Goal: Use online tool/utility: Utilize a website feature to perform a specific function

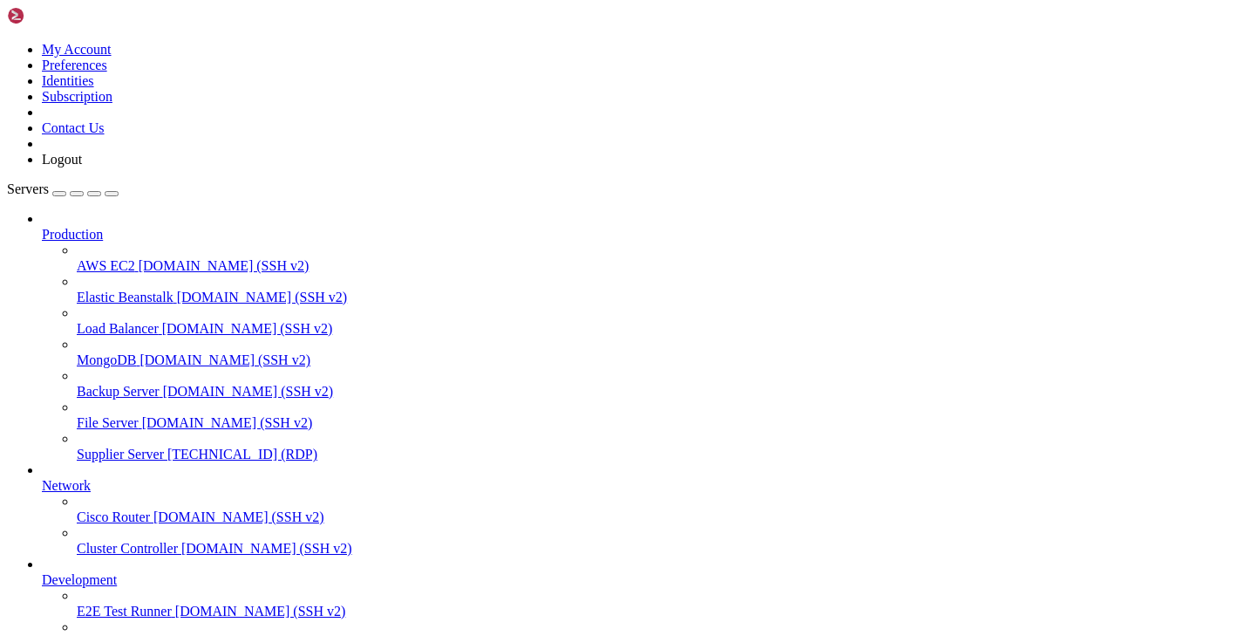
click at [126, 446] on span "Supplier Server" at bounding box center [120, 453] width 87 height 15
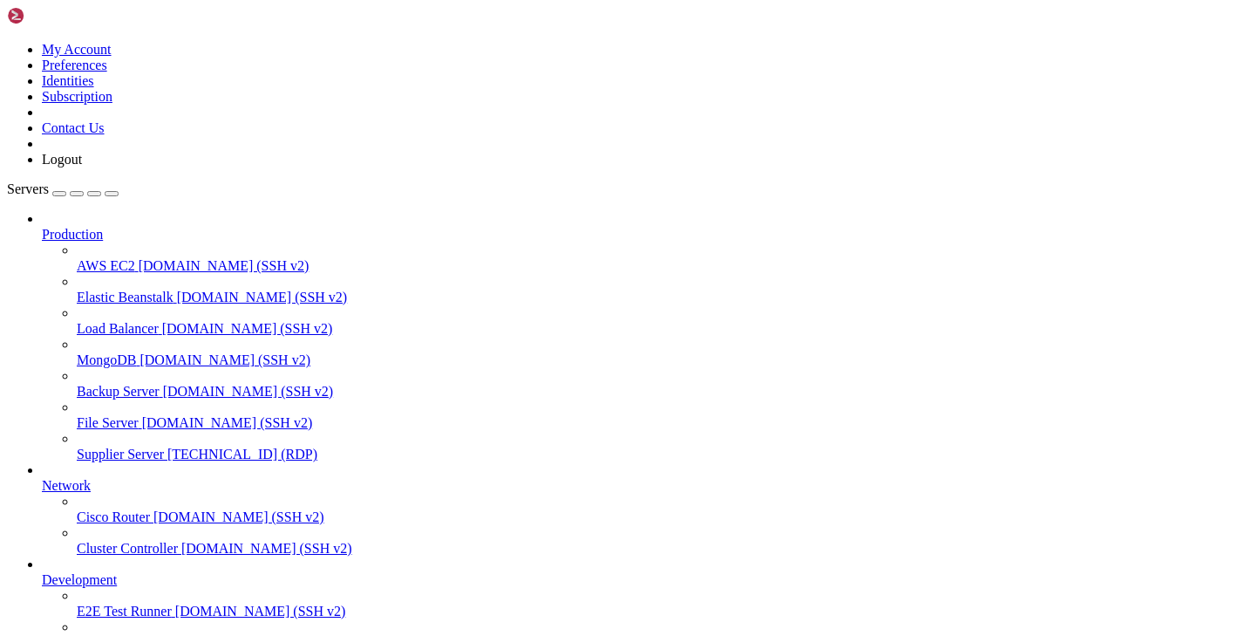
drag, startPoint x: 1026, startPoint y: 1052, endPoint x: 1016, endPoint y: 1074, distance: 25.0
drag, startPoint x: 112, startPoint y: 1209, endPoint x: 102, endPoint y: 1225, distance: 19.6
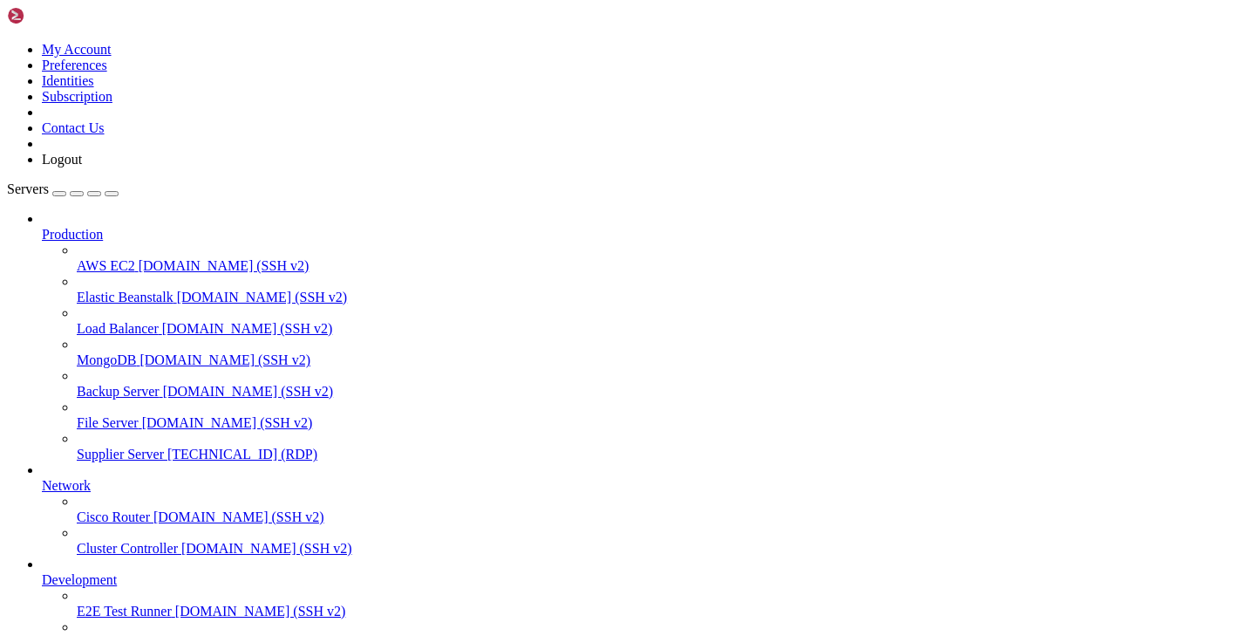
drag, startPoint x: 109, startPoint y: 1306, endPoint x: 176, endPoint y: 1312, distance: 67.4
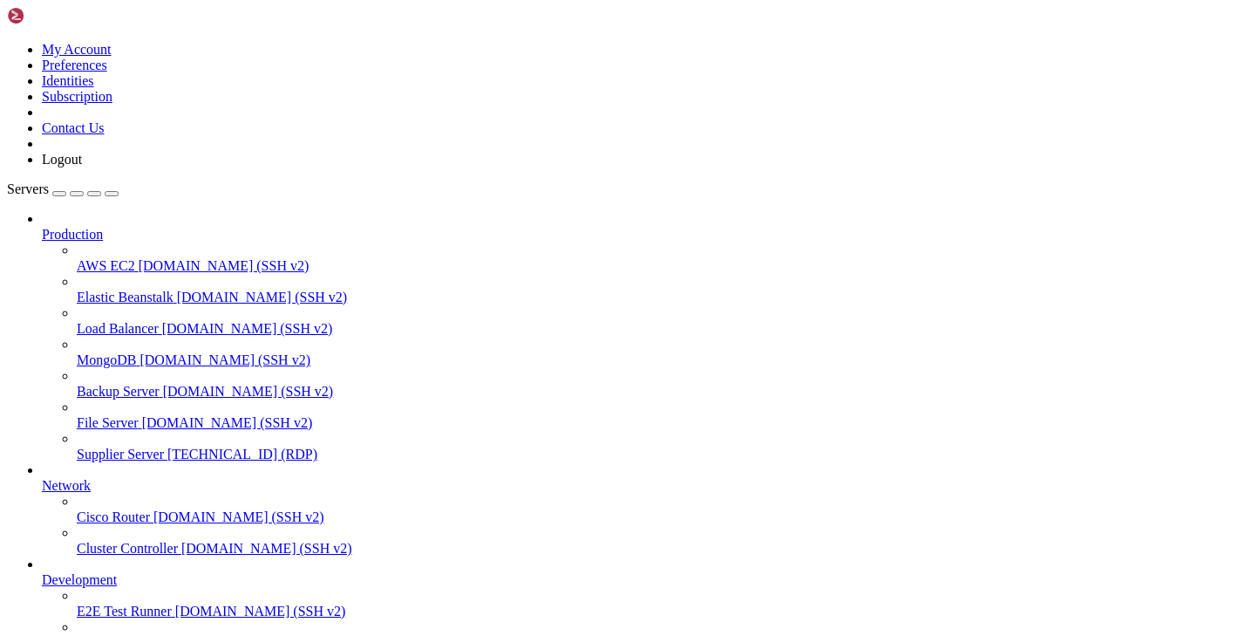
drag, startPoint x: 1024, startPoint y: 1120, endPoint x: 977, endPoint y: 1306, distance: 192.5
